Goal: Communication & Community: Answer question/provide support

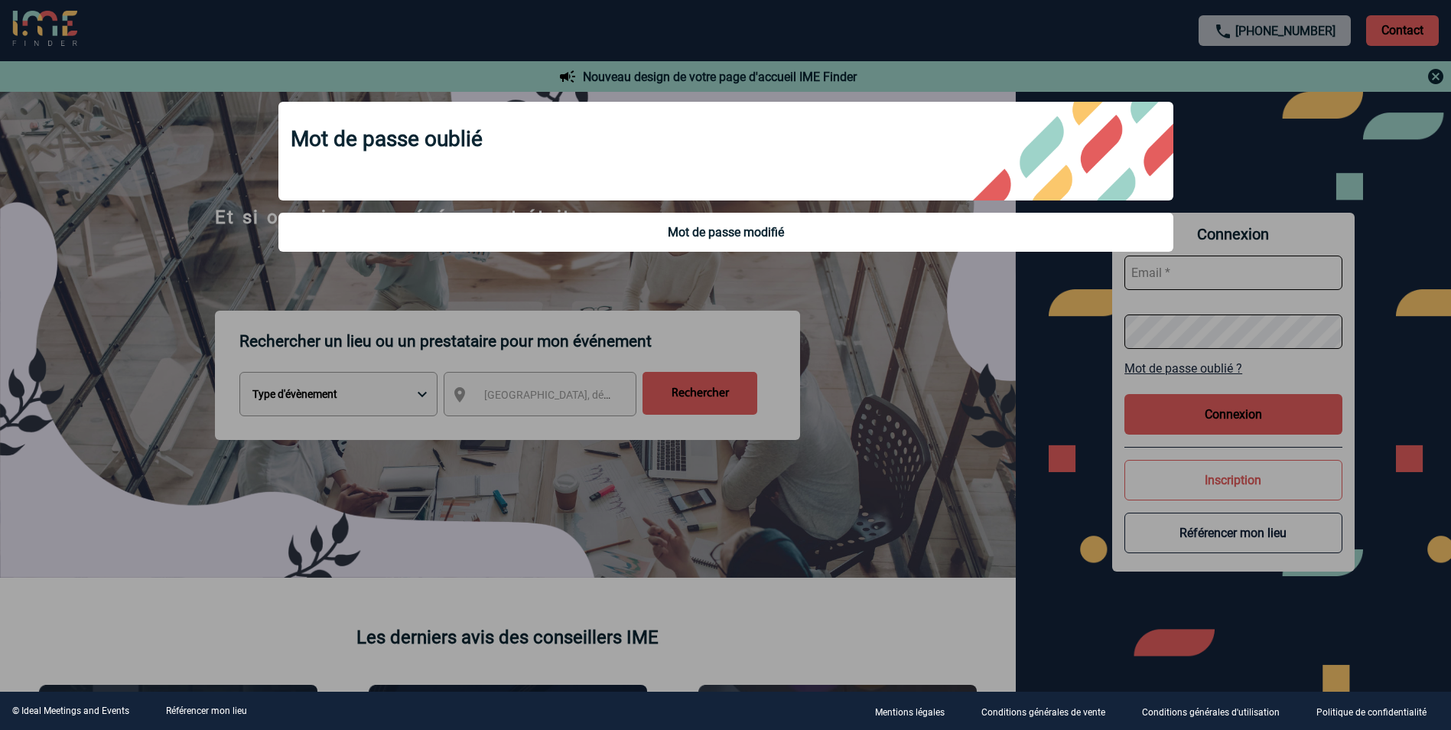
click at [1162, 403] on div at bounding box center [725, 365] width 1451 height 730
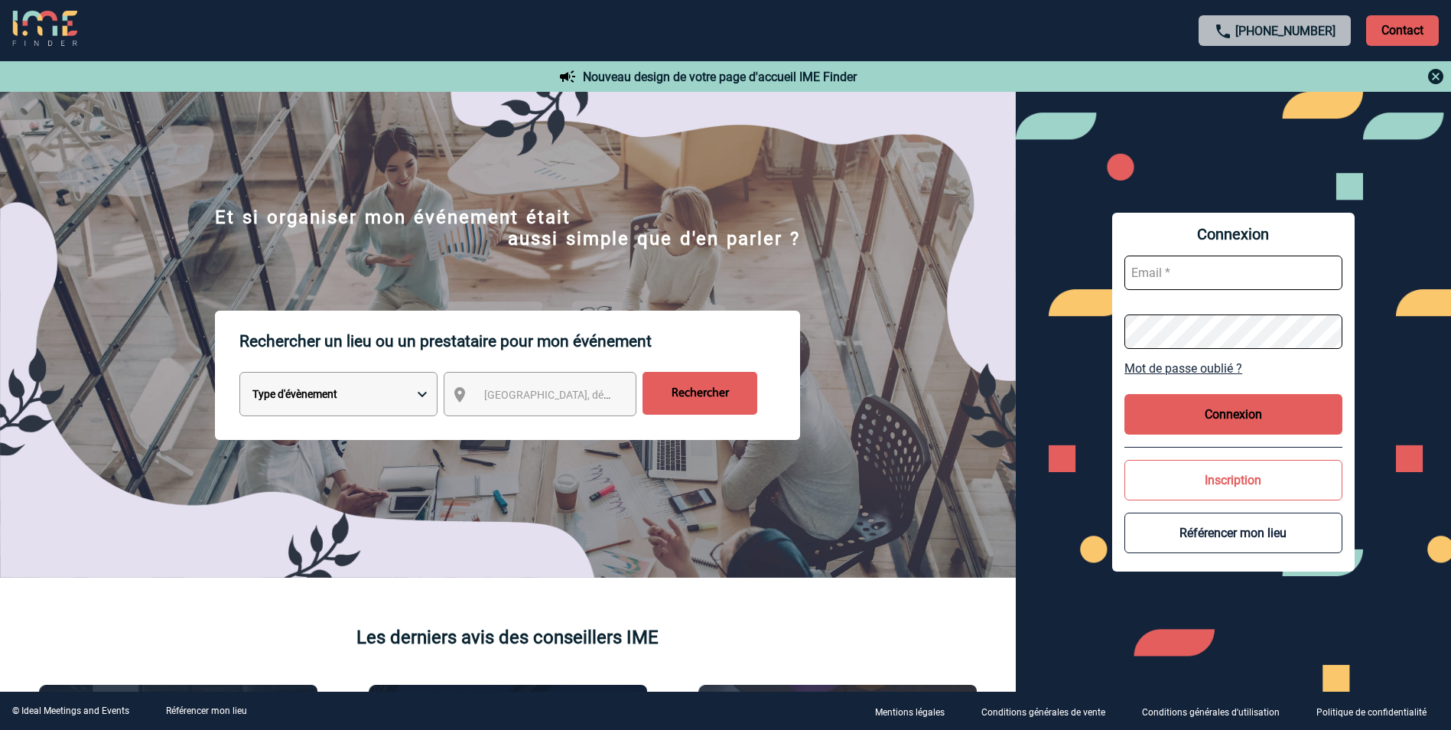
click at [1150, 405] on button "Connexion" at bounding box center [1234, 414] width 218 height 41
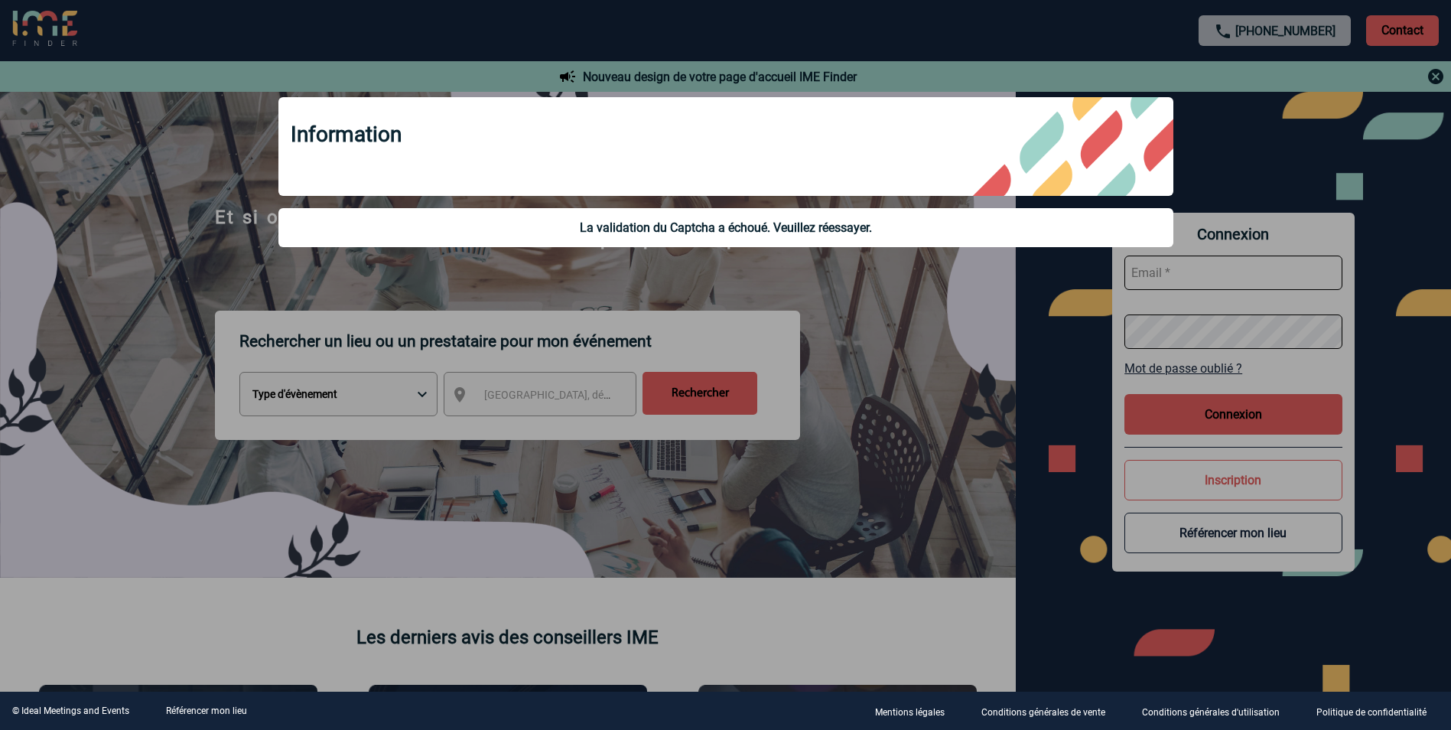
click at [1197, 278] on div at bounding box center [725, 365] width 1451 height 730
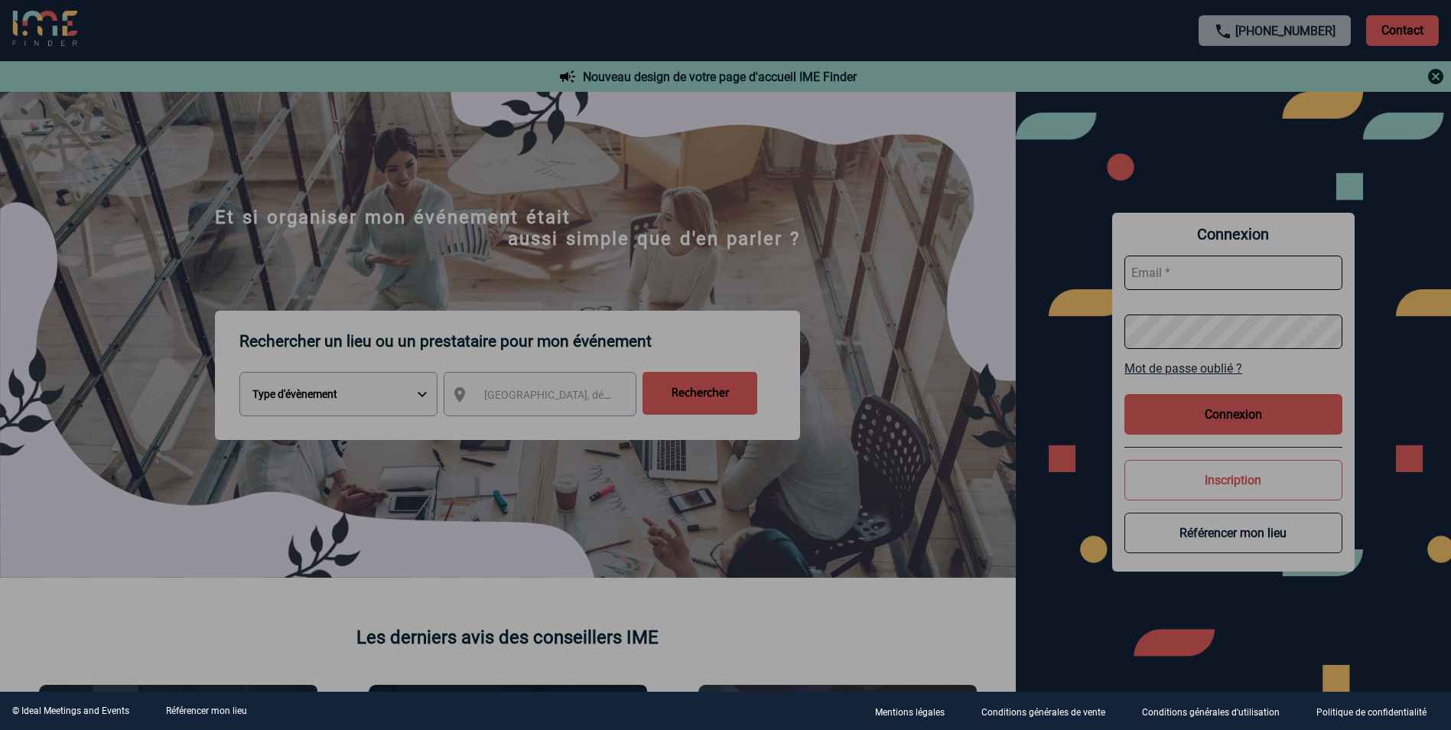
click at [1183, 269] on div at bounding box center [725, 365] width 1451 height 730
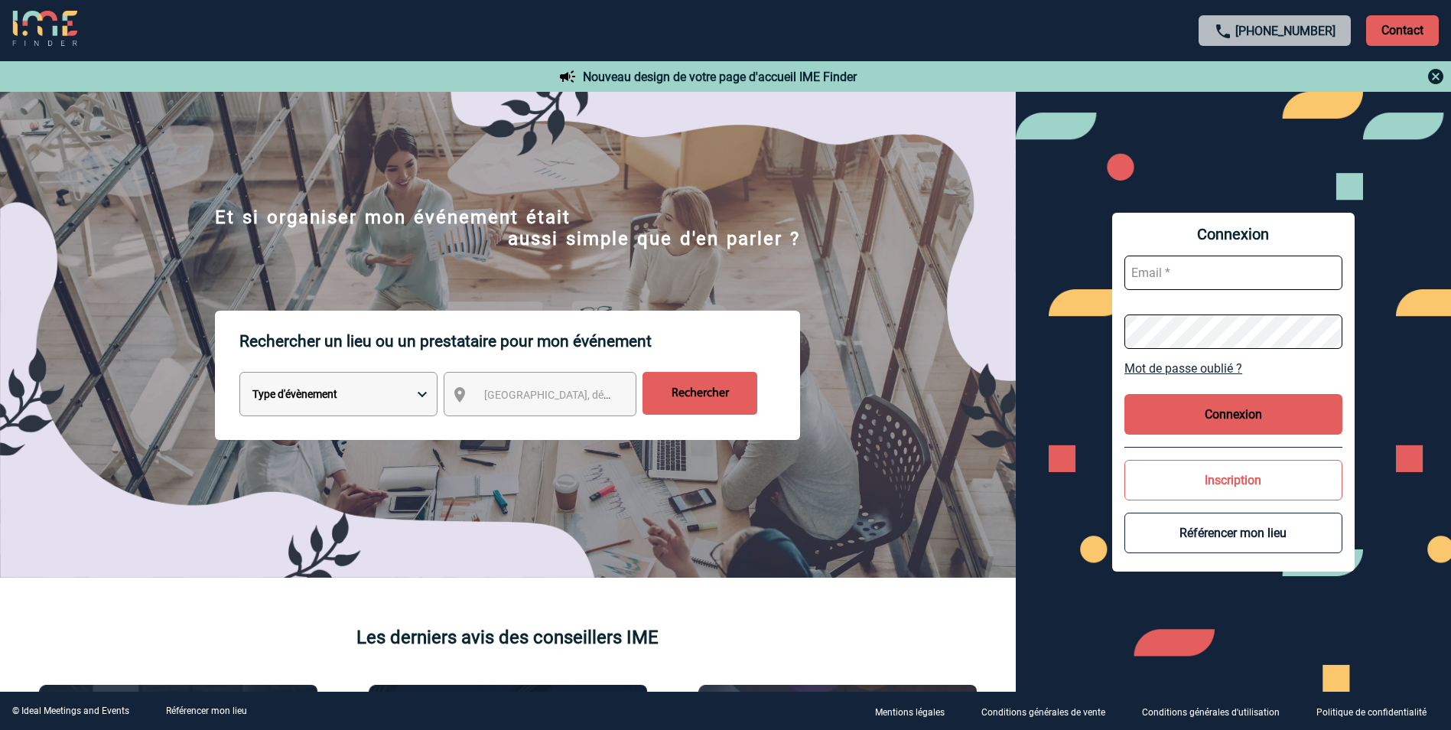
click at [1217, 270] on input "text" at bounding box center [1234, 273] width 218 height 34
type input "valerie.martin@arkema.com"
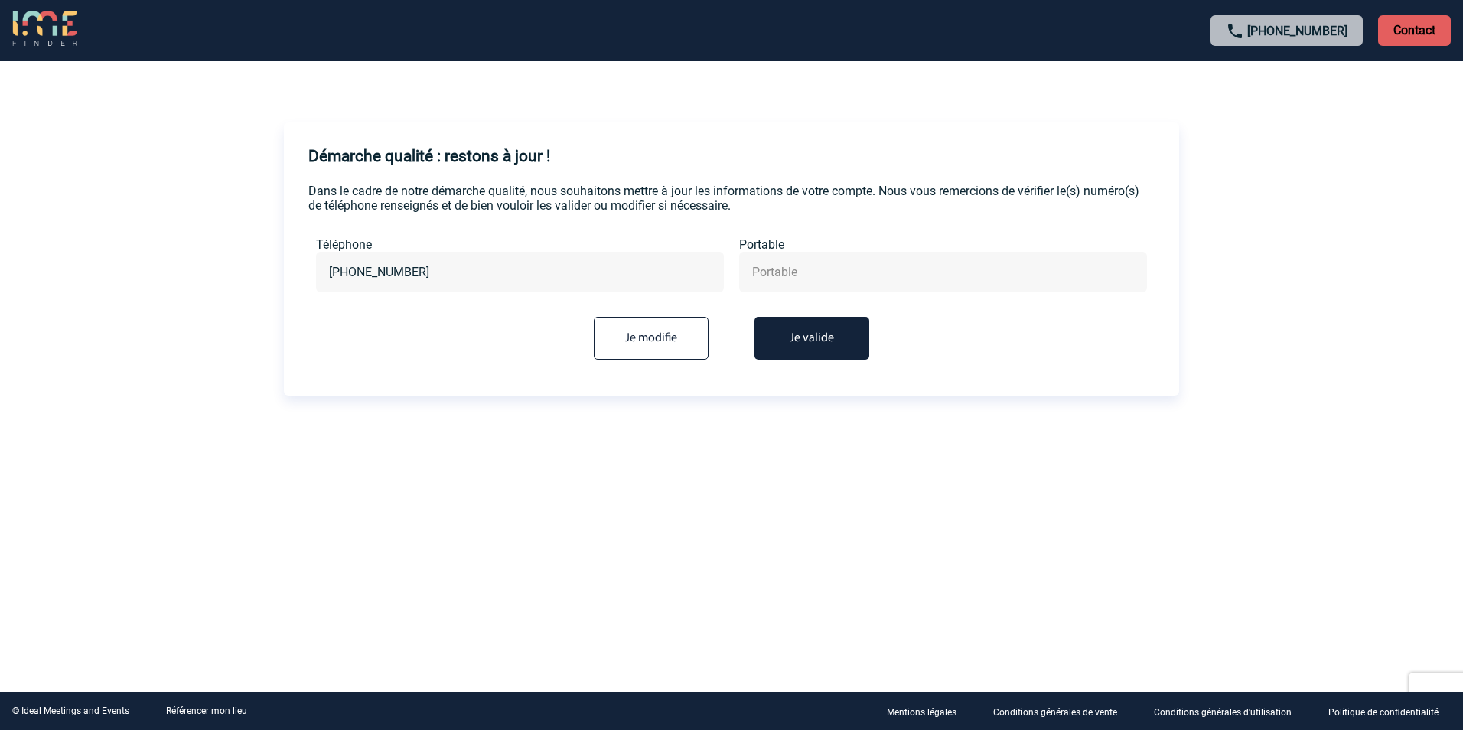
click at [822, 343] on button "Je valide" at bounding box center [811, 338] width 115 height 43
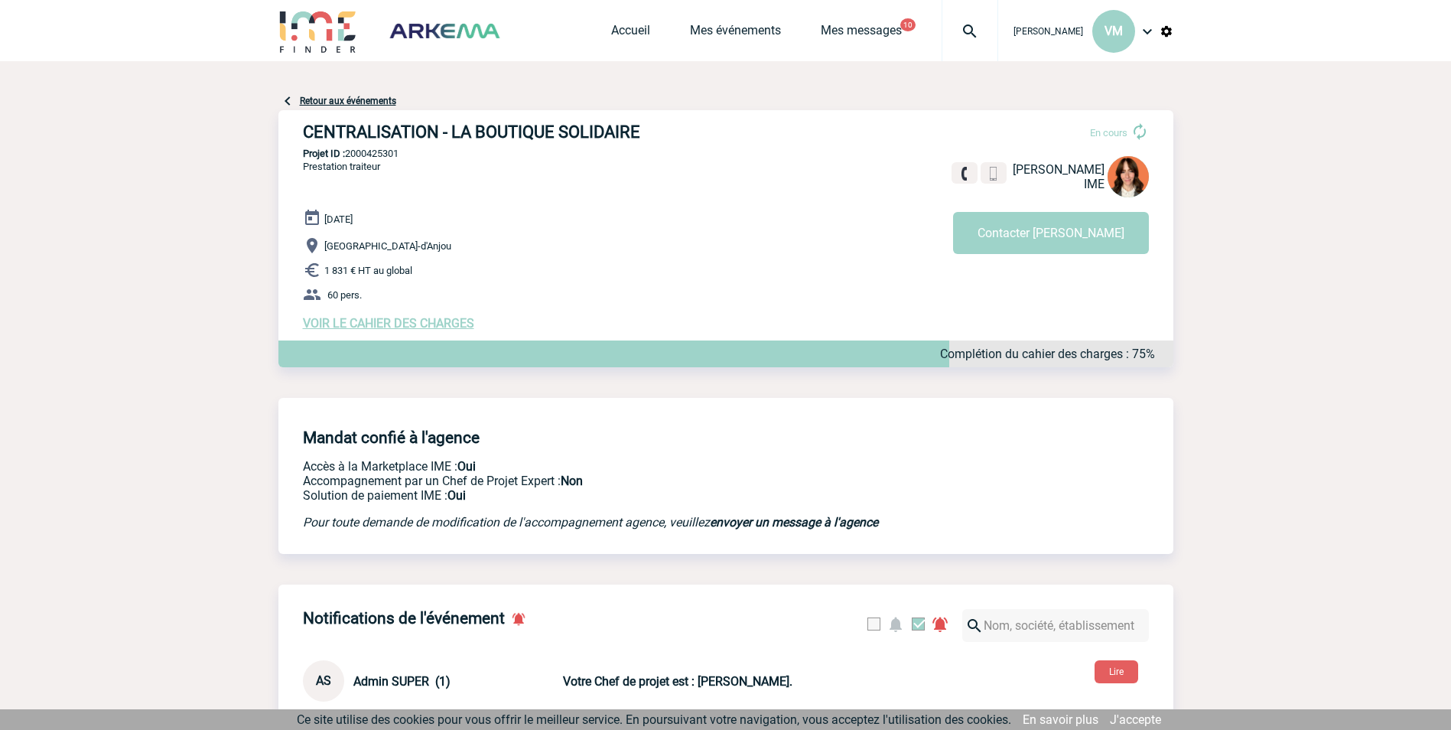
click at [382, 327] on span "VOIR LE CAHIER DES CHARGES" at bounding box center [388, 323] width 171 height 15
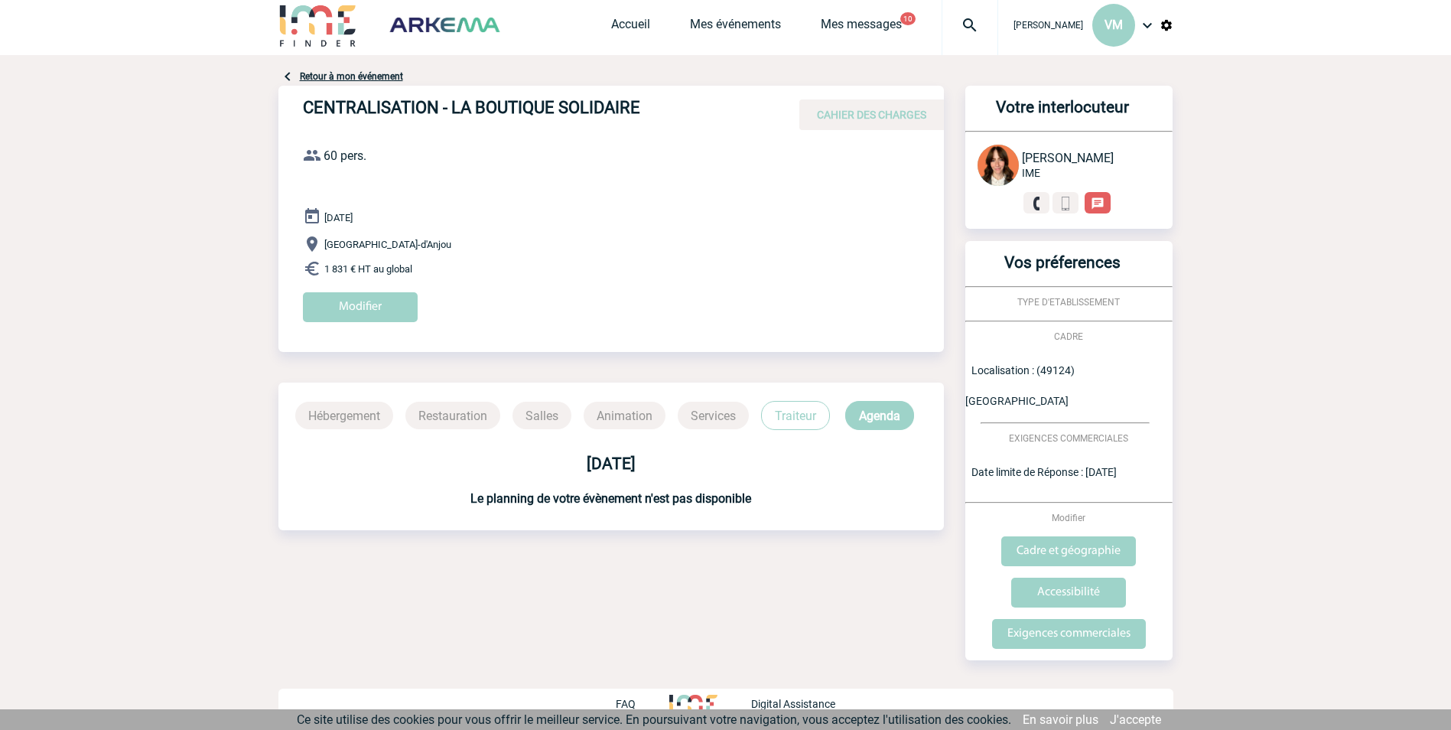
scroll to position [10, 0]
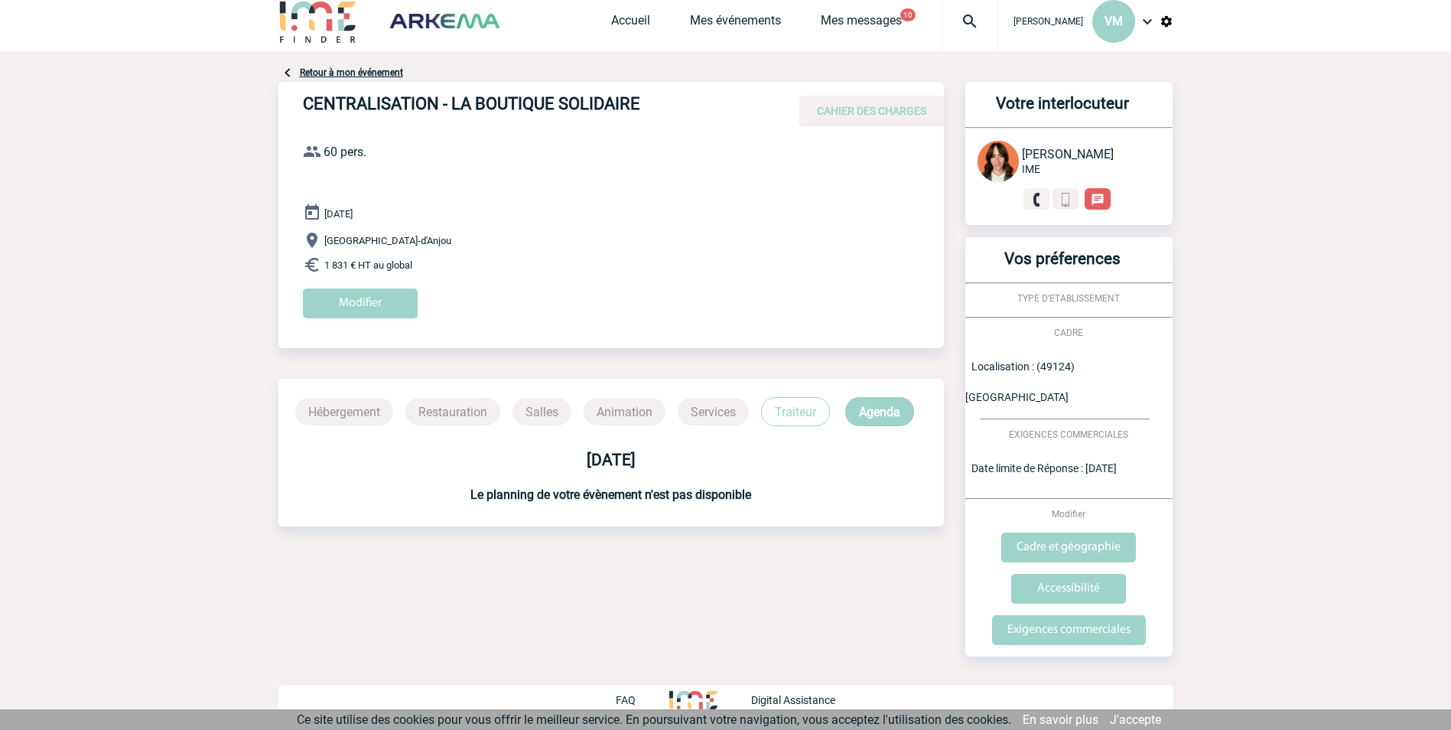
click at [636, 253] on div "30 Septembre 2025 Saint-Barthélemy-d'Anjou 1 831 € HT au global Modifier" at bounding box center [623, 266] width 641 height 126
click at [752, 16] on link "Mes événements" at bounding box center [735, 23] width 91 height 21
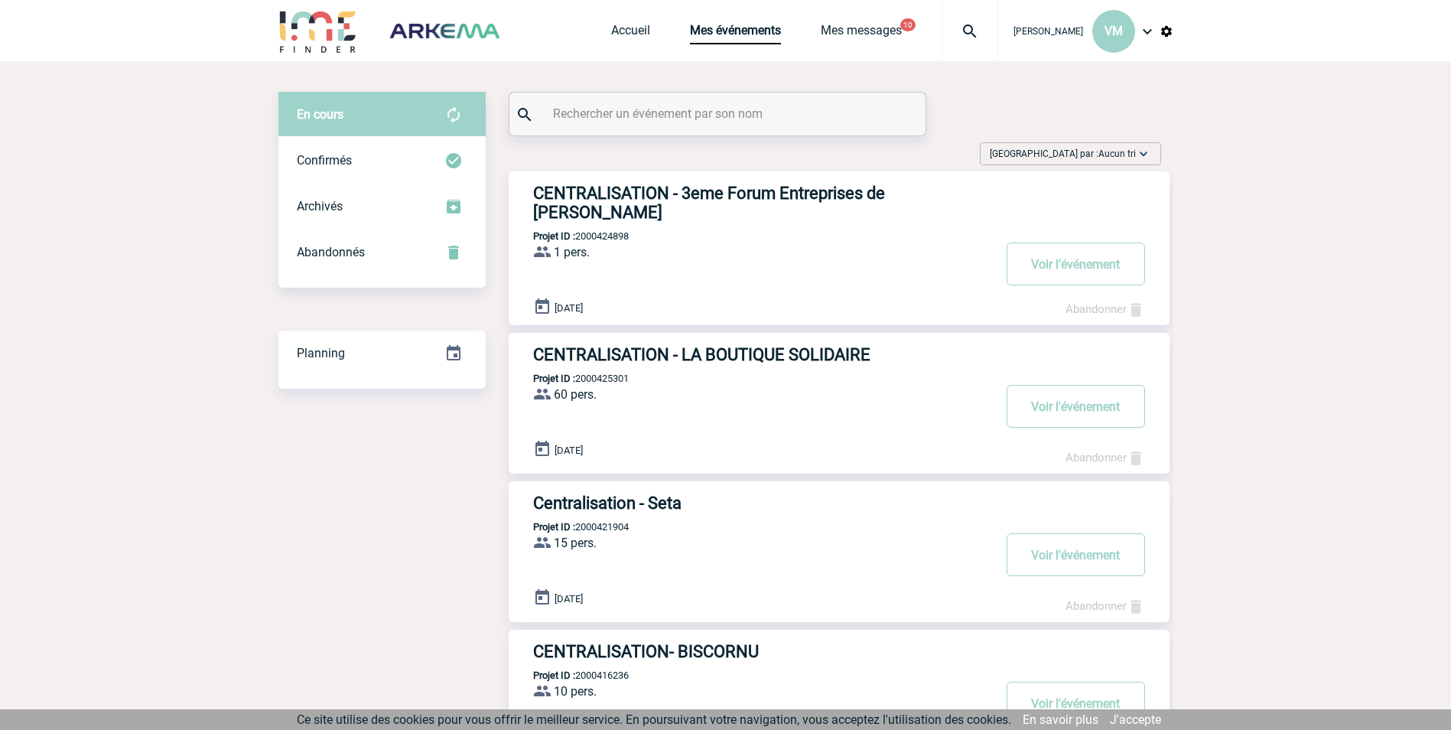
click at [744, 352] on h3 "CENTRALISATION - LA BOUTIQUE SOLIDAIRE" at bounding box center [762, 354] width 459 height 19
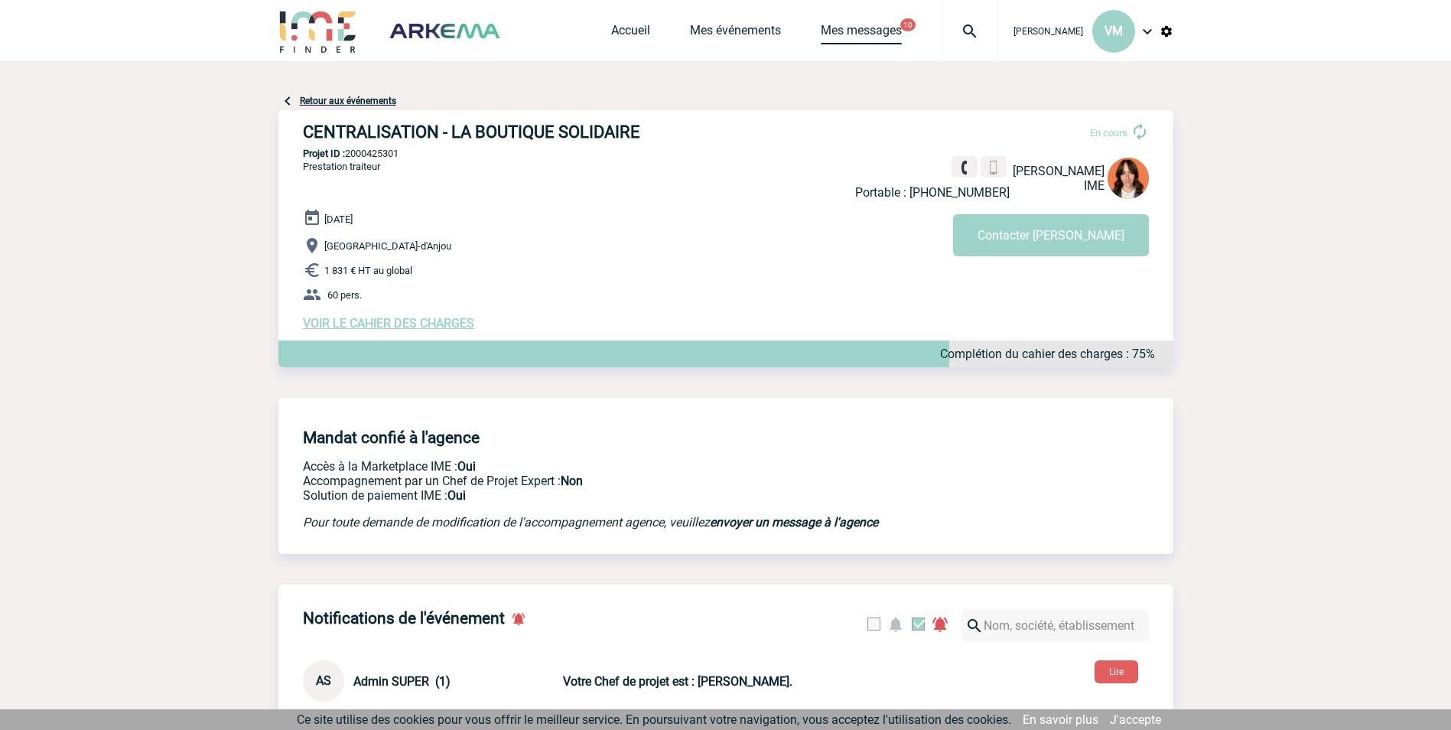
click at [885, 30] on link "Mes messages" at bounding box center [861, 33] width 81 height 21
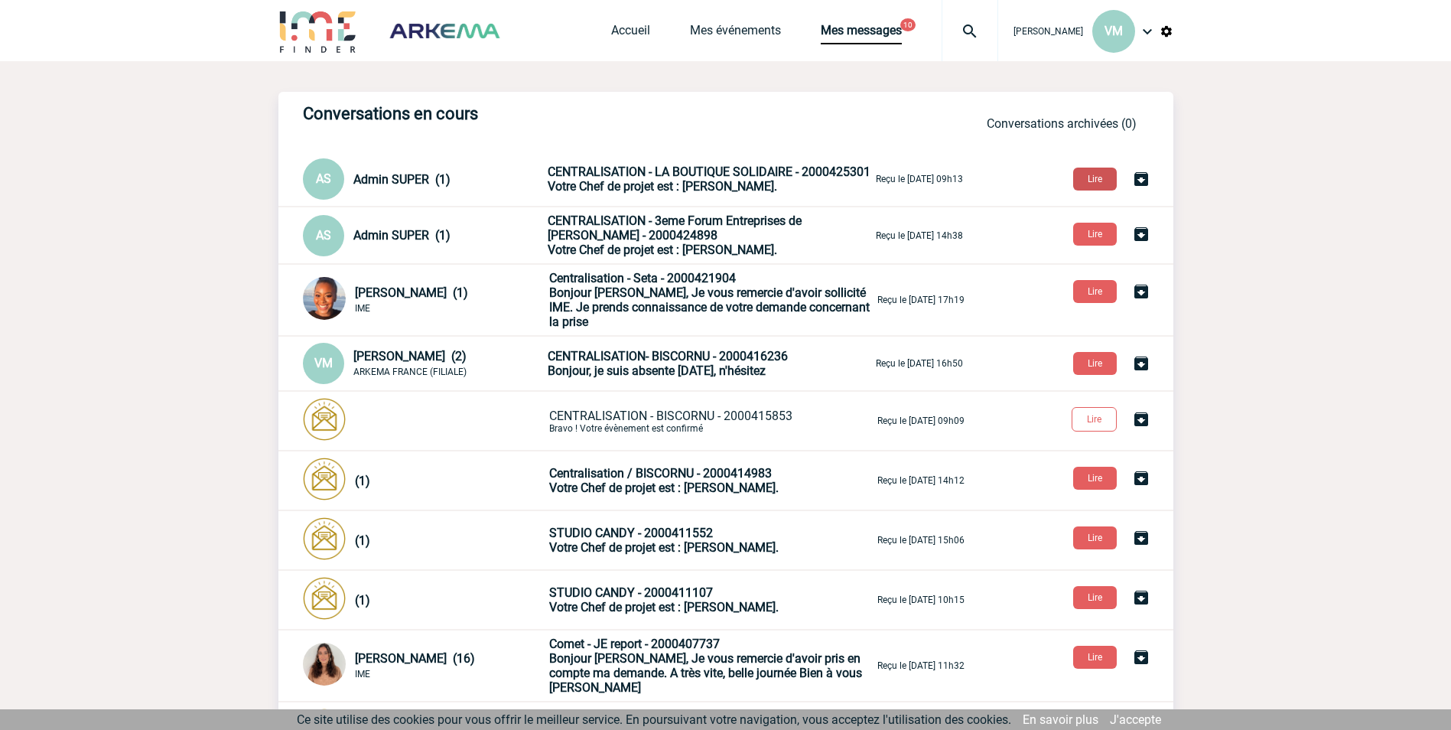
click at [1108, 179] on button "Lire" at bounding box center [1095, 179] width 44 height 23
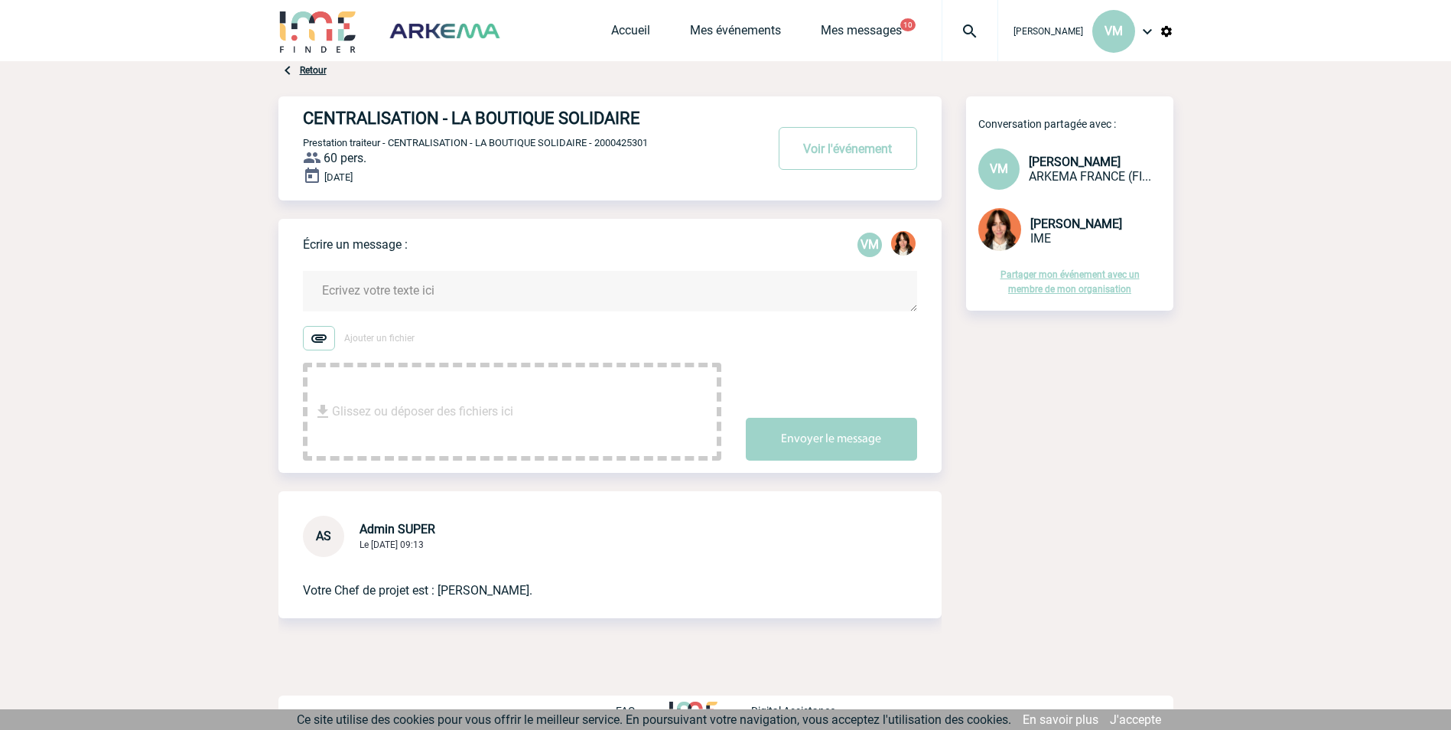
click at [317, 71] on link "Retour" at bounding box center [313, 70] width 27 height 11
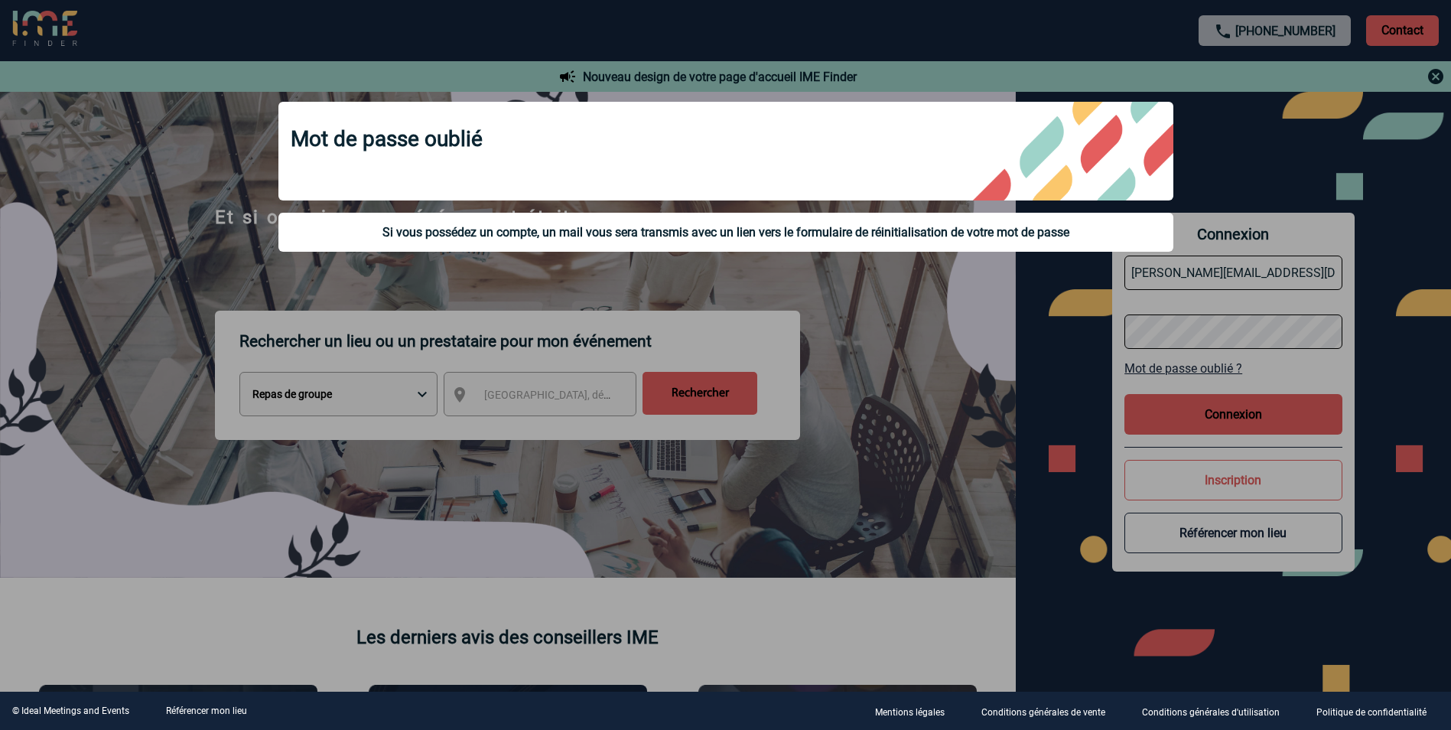
select select "3"
